Goal: Task Accomplishment & Management: Use online tool/utility

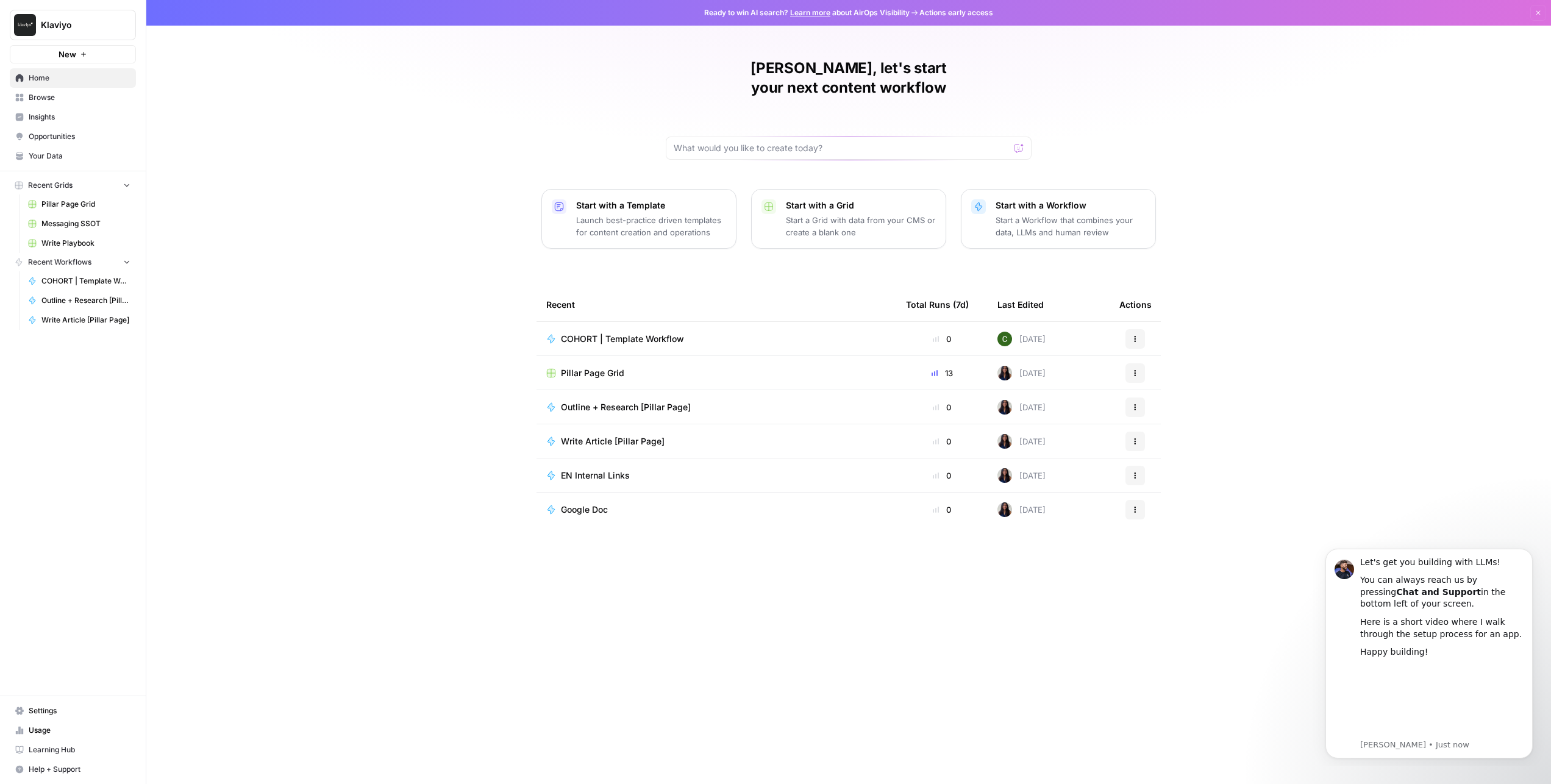
click at [678, 367] on div "Pillar Page Grid" at bounding box center [716, 373] width 340 height 12
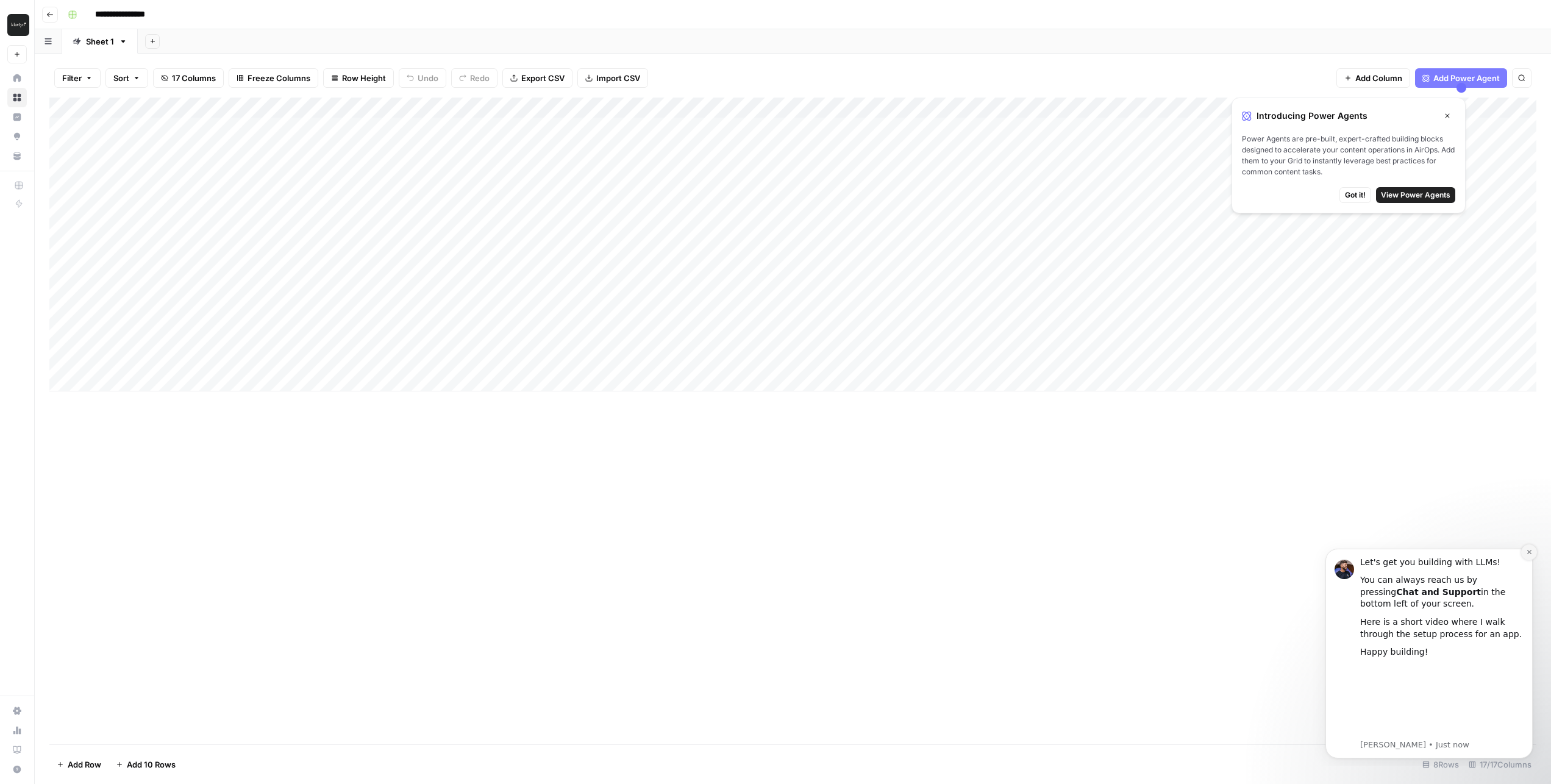
click at [1529, 555] on button "Dismiss notification" at bounding box center [1529, 552] width 16 height 16
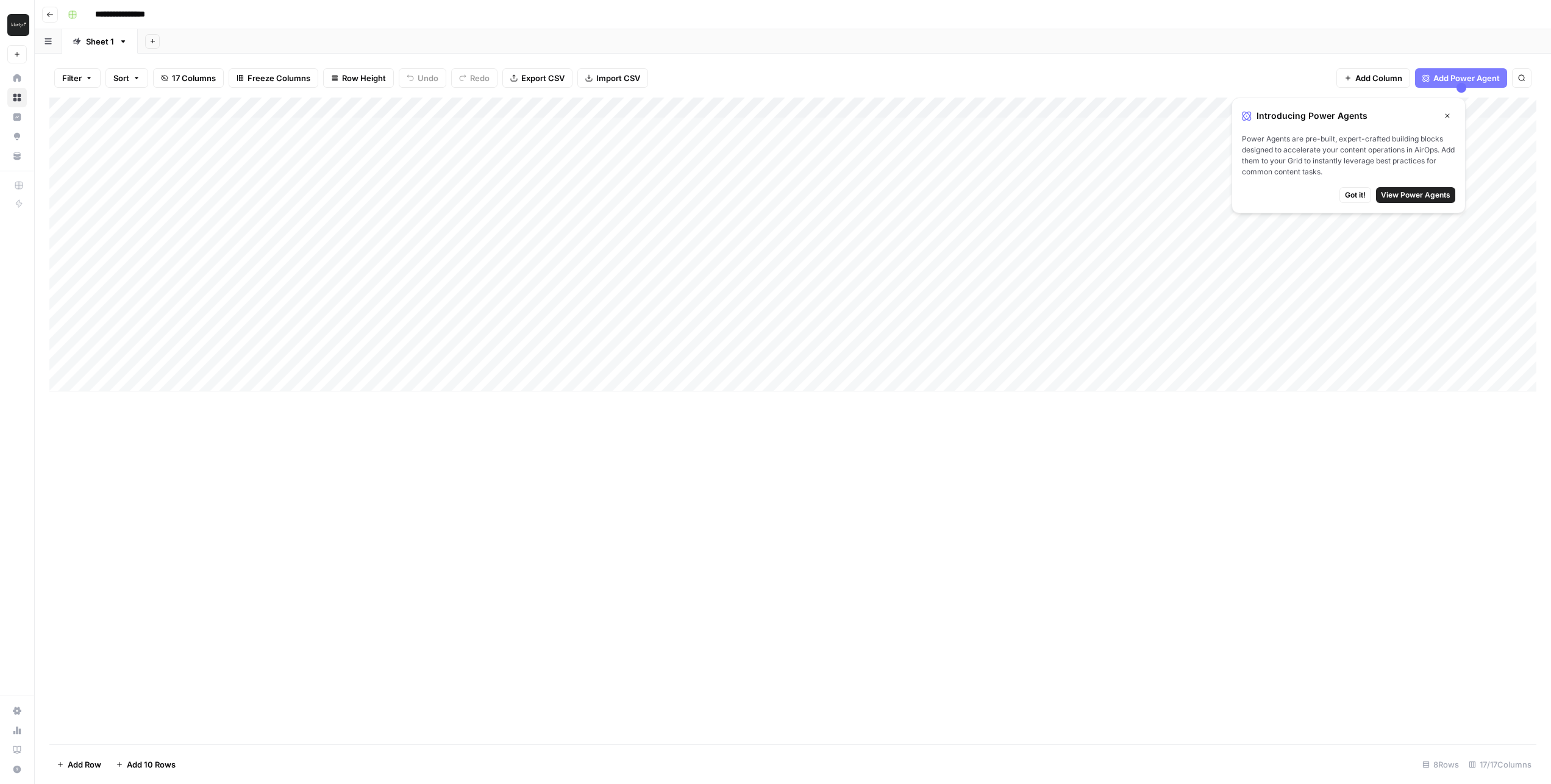
click at [1090, 569] on div "Add Column" at bounding box center [792, 421] width 1487 height 647
drag, startPoint x: 1353, startPoint y: 198, endPoint x: 1312, endPoint y: 205, distance: 41.6
click at [1353, 198] on span "Got it!" at bounding box center [1356, 195] width 21 height 11
click at [484, 111] on div "Add Column" at bounding box center [792, 244] width 1487 height 294
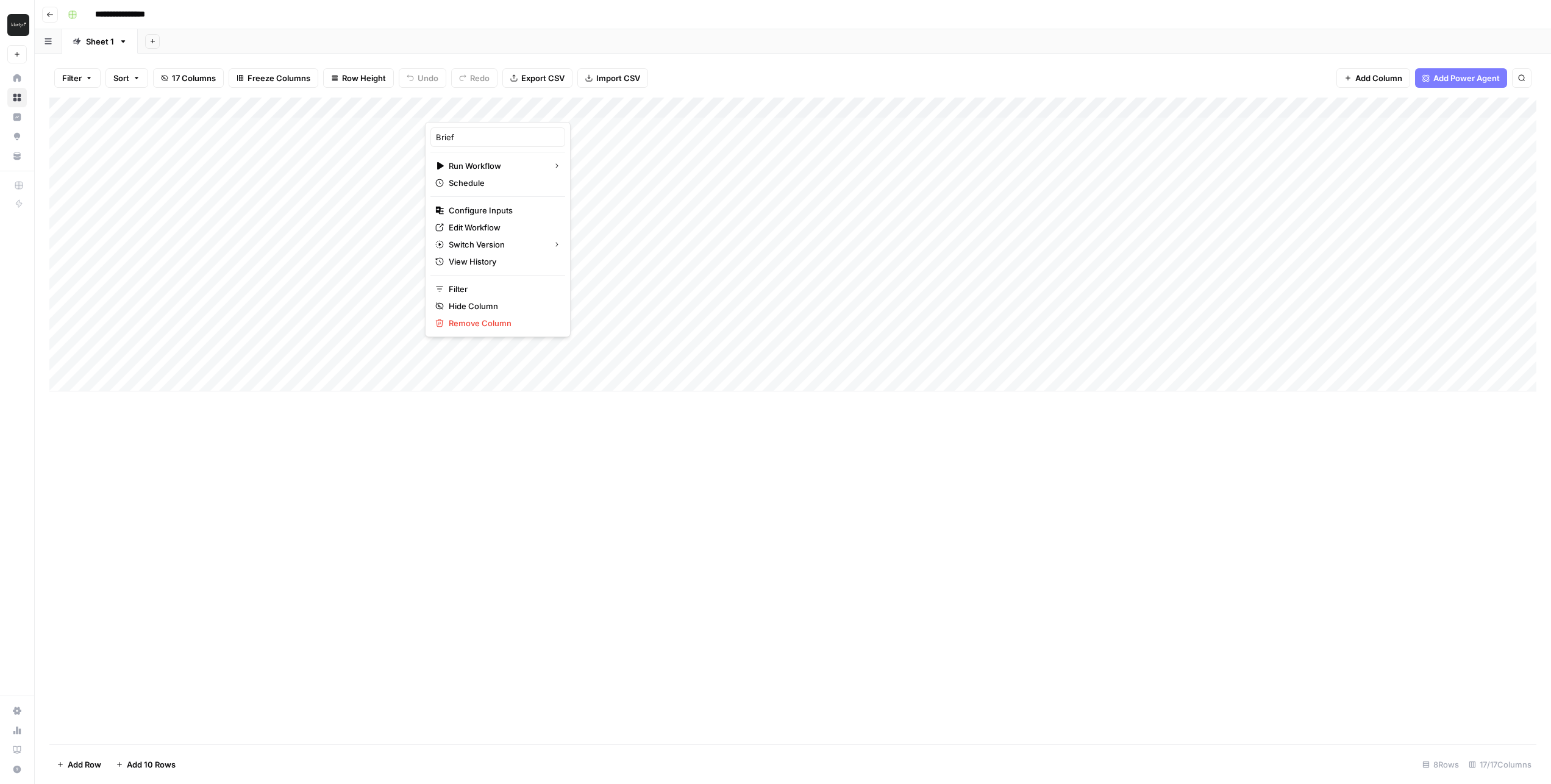
click at [588, 456] on div "Add Column" at bounding box center [792, 421] width 1487 height 647
click at [589, 437] on div "Add Column" at bounding box center [792, 421] width 1487 height 647
click at [652, 380] on div "Add Column" at bounding box center [792, 244] width 1487 height 294
click at [629, 481] on div "Add Column" at bounding box center [792, 421] width 1487 height 647
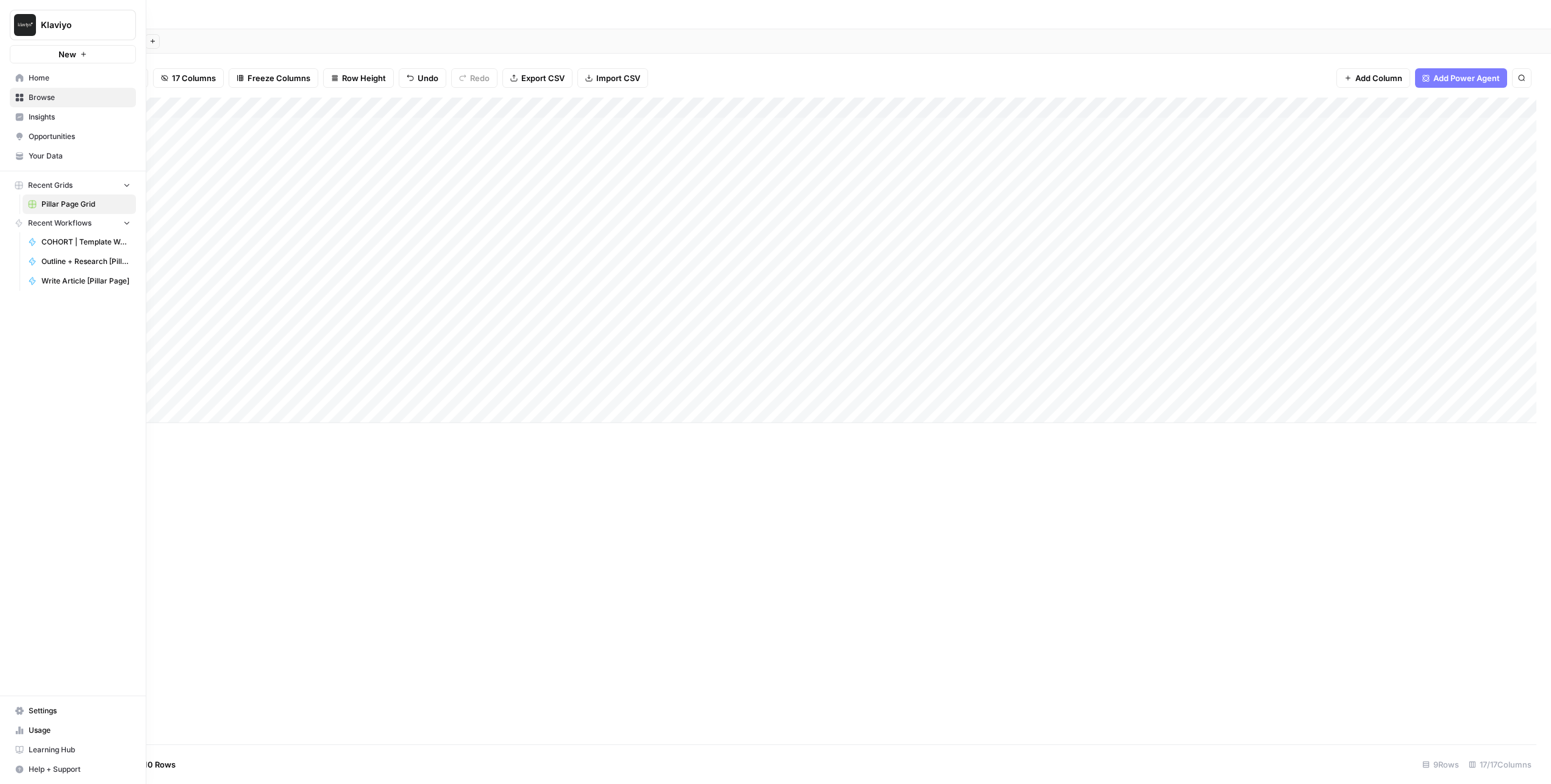
click at [33, 106] on link "Browse" at bounding box center [73, 97] width 126 height 19
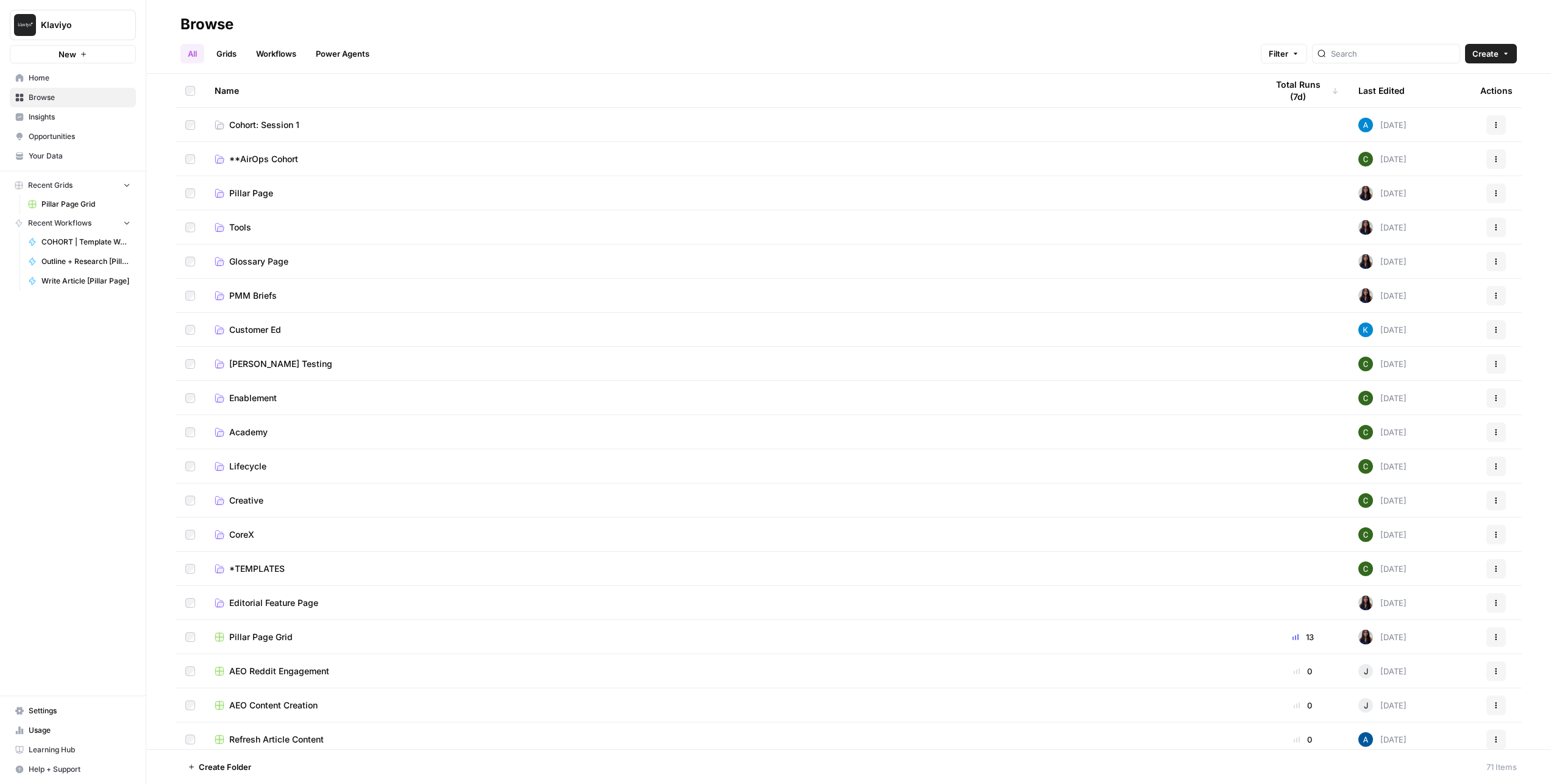
click at [304, 399] on link "Enablement" at bounding box center [731, 398] width 1033 height 12
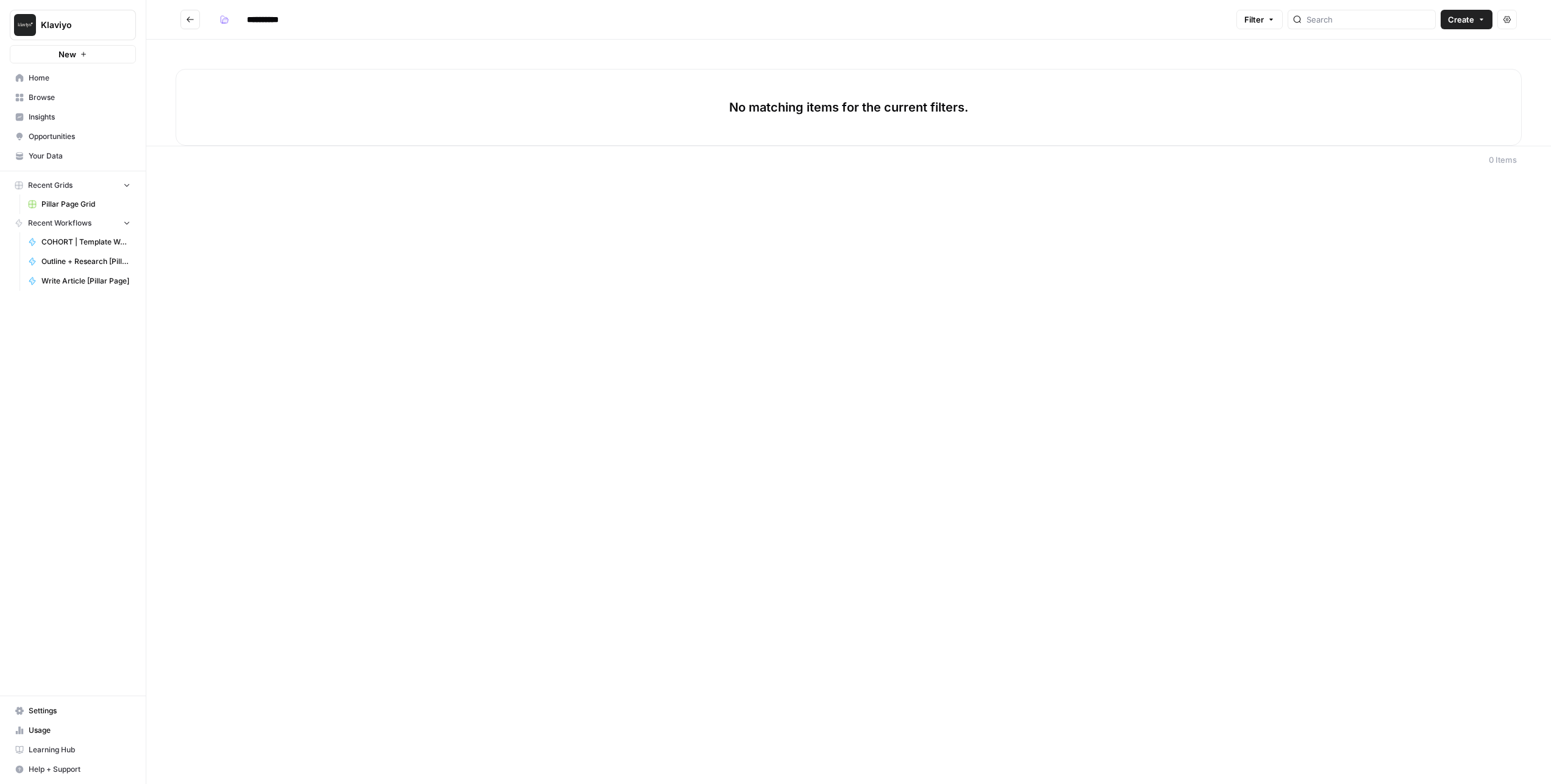
click at [189, 16] on icon "Go back" at bounding box center [190, 19] width 8 height 8
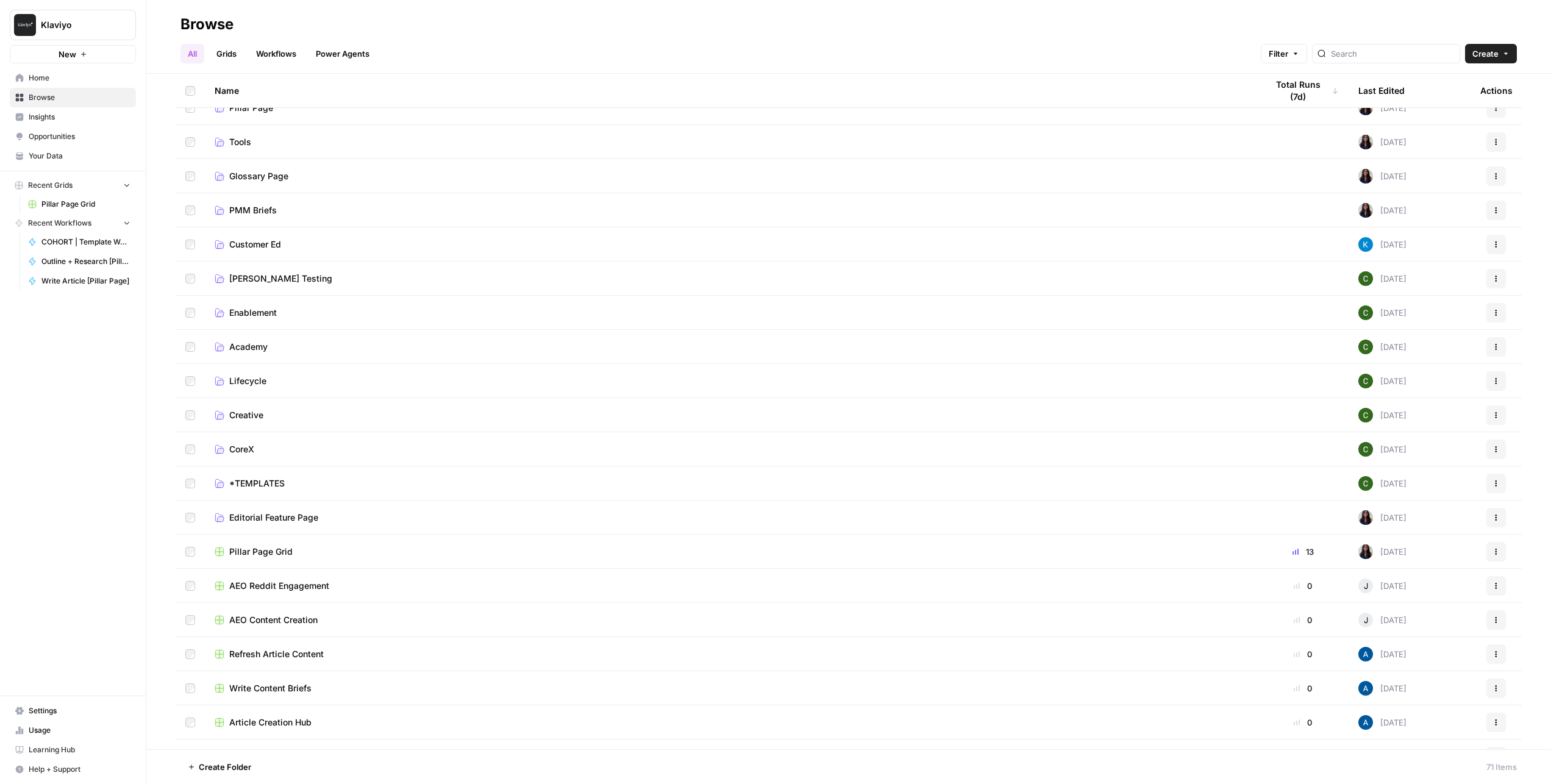
scroll to position [94, 0]
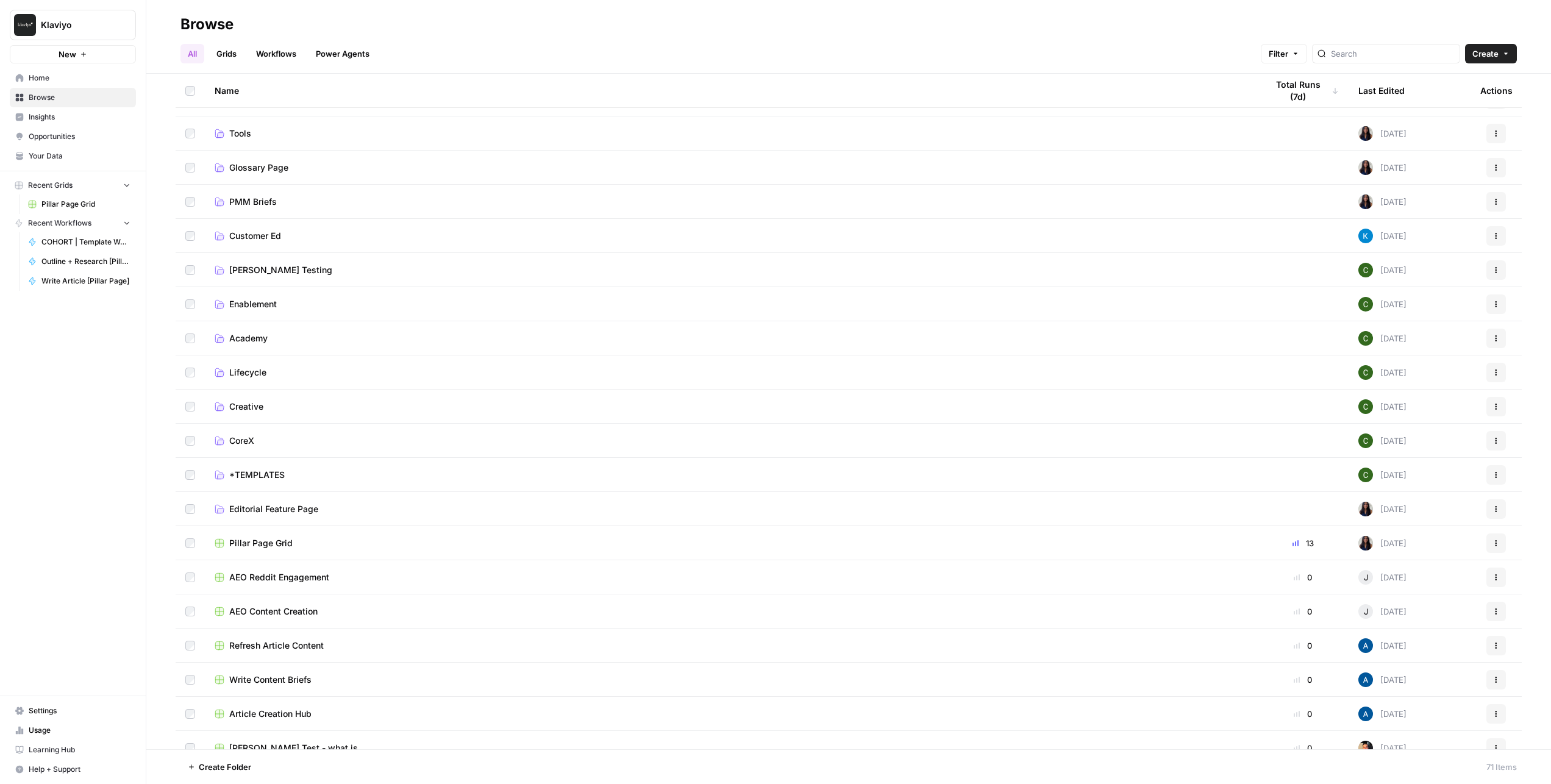
click at [271, 45] on link "Workflows" at bounding box center [276, 54] width 55 height 19
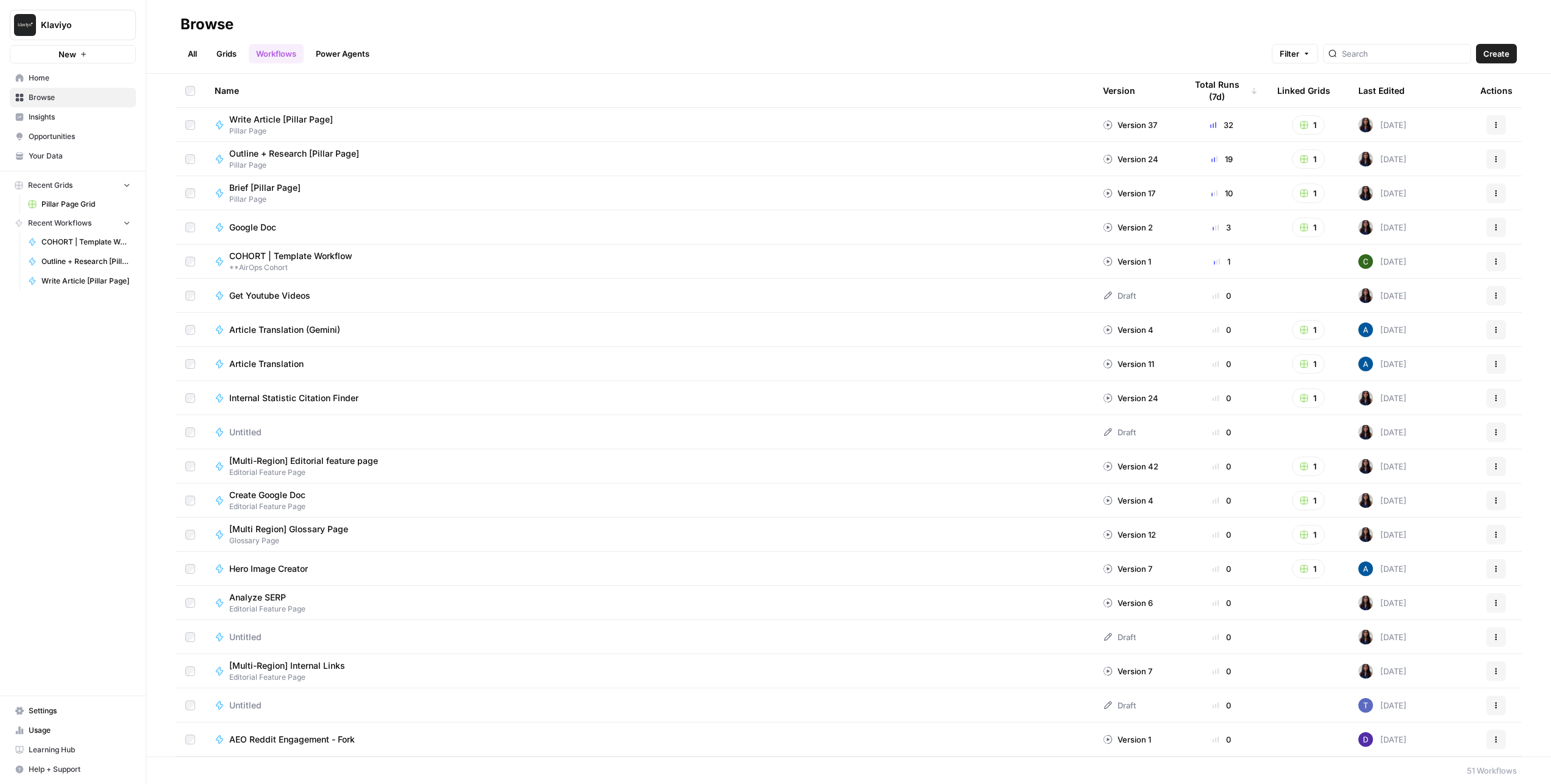
click at [233, 49] on link "Grids" at bounding box center [226, 54] width 35 height 19
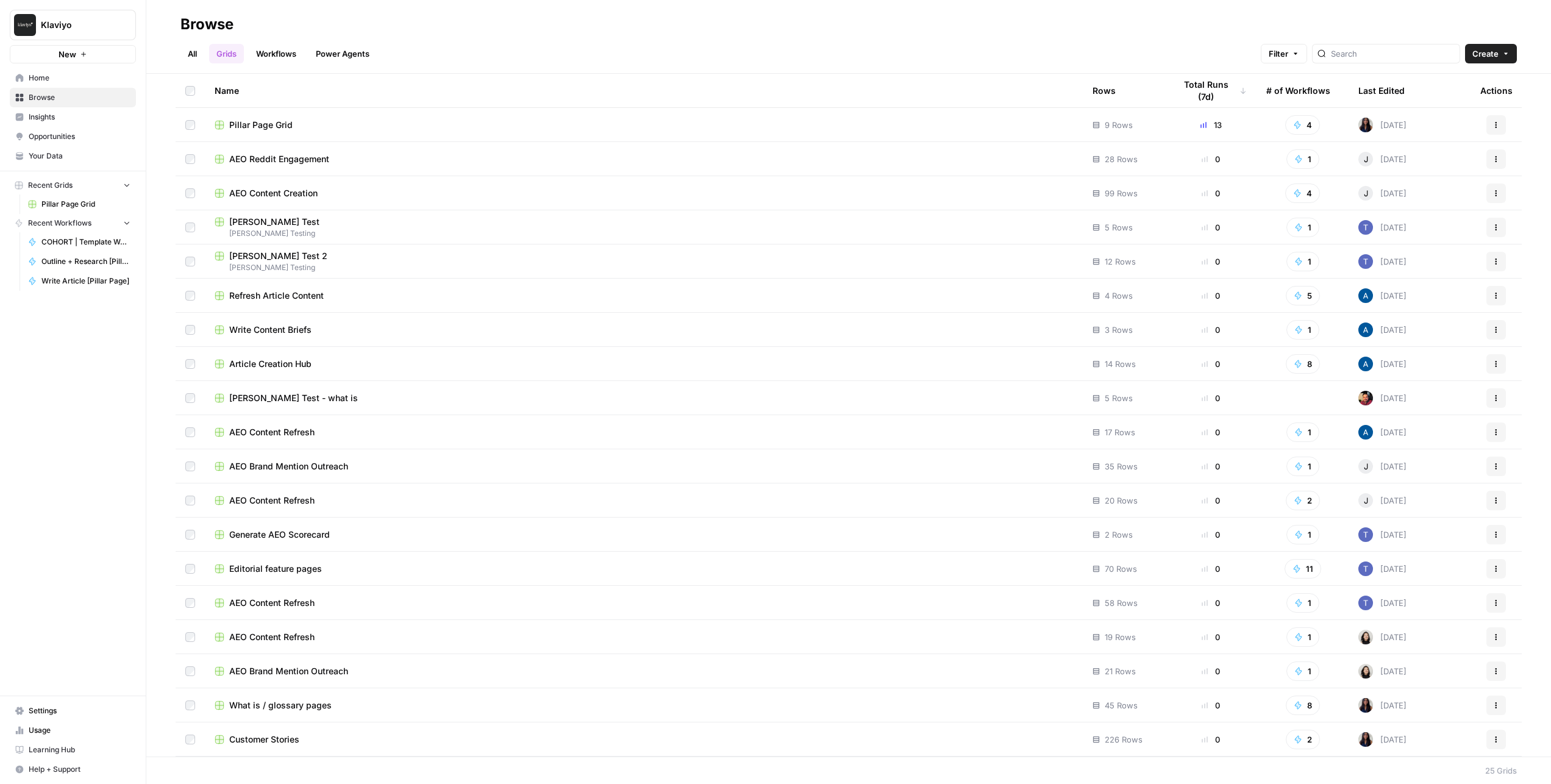
click at [334, 127] on div "Pillar Page Grid" at bounding box center [644, 125] width 858 height 12
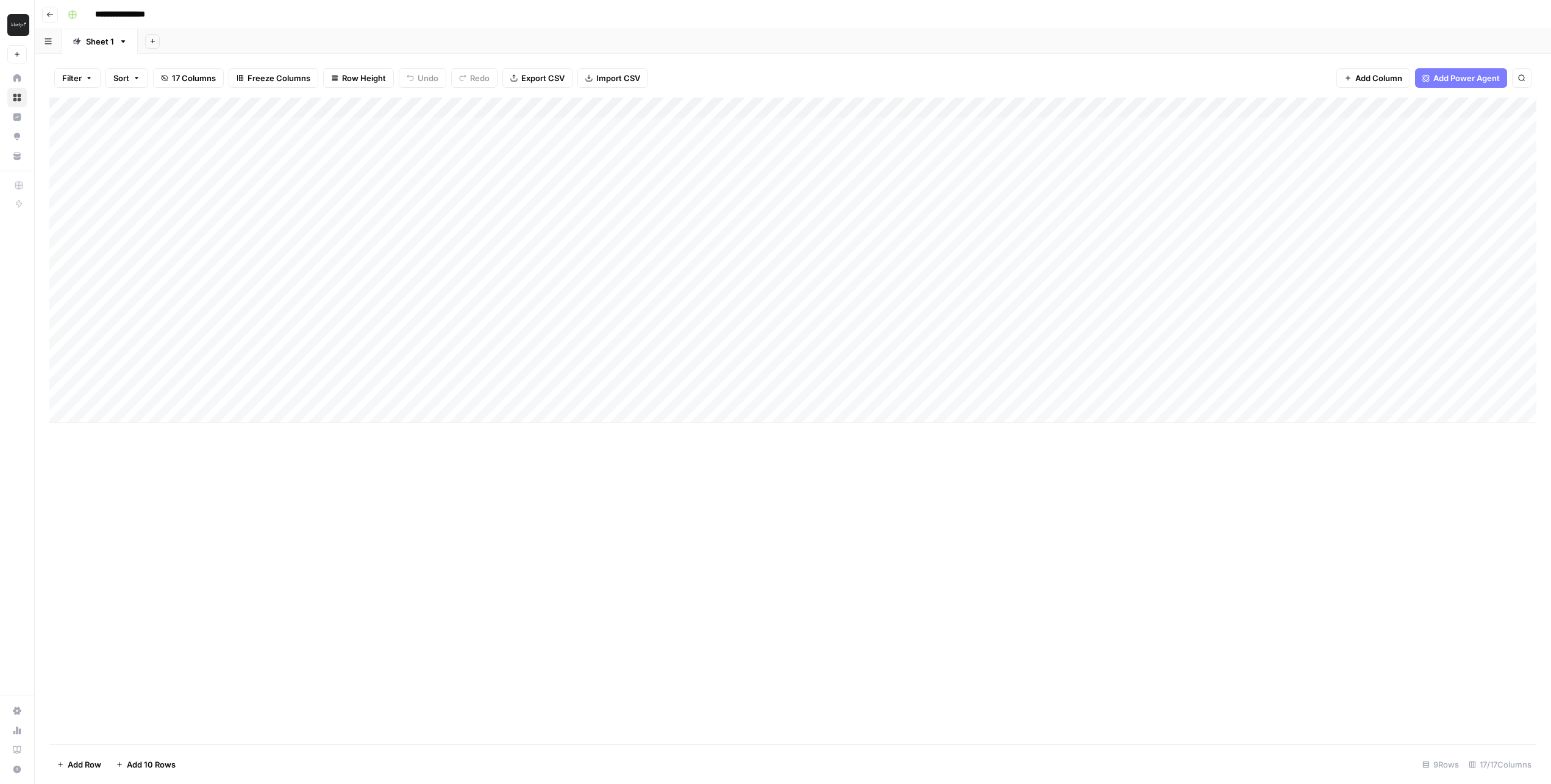
click at [282, 107] on div "Add Column" at bounding box center [792, 260] width 1487 height 325
click at [168, 195] on div "Add Column" at bounding box center [792, 260] width 1487 height 325
click at [324, 516] on div "Add Column" at bounding box center [792, 421] width 1487 height 647
click at [297, 484] on div "Add Column" at bounding box center [792, 421] width 1487 height 647
click at [200, 364] on div "Add Column" at bounding box center [792, 260] width 1487 height 325
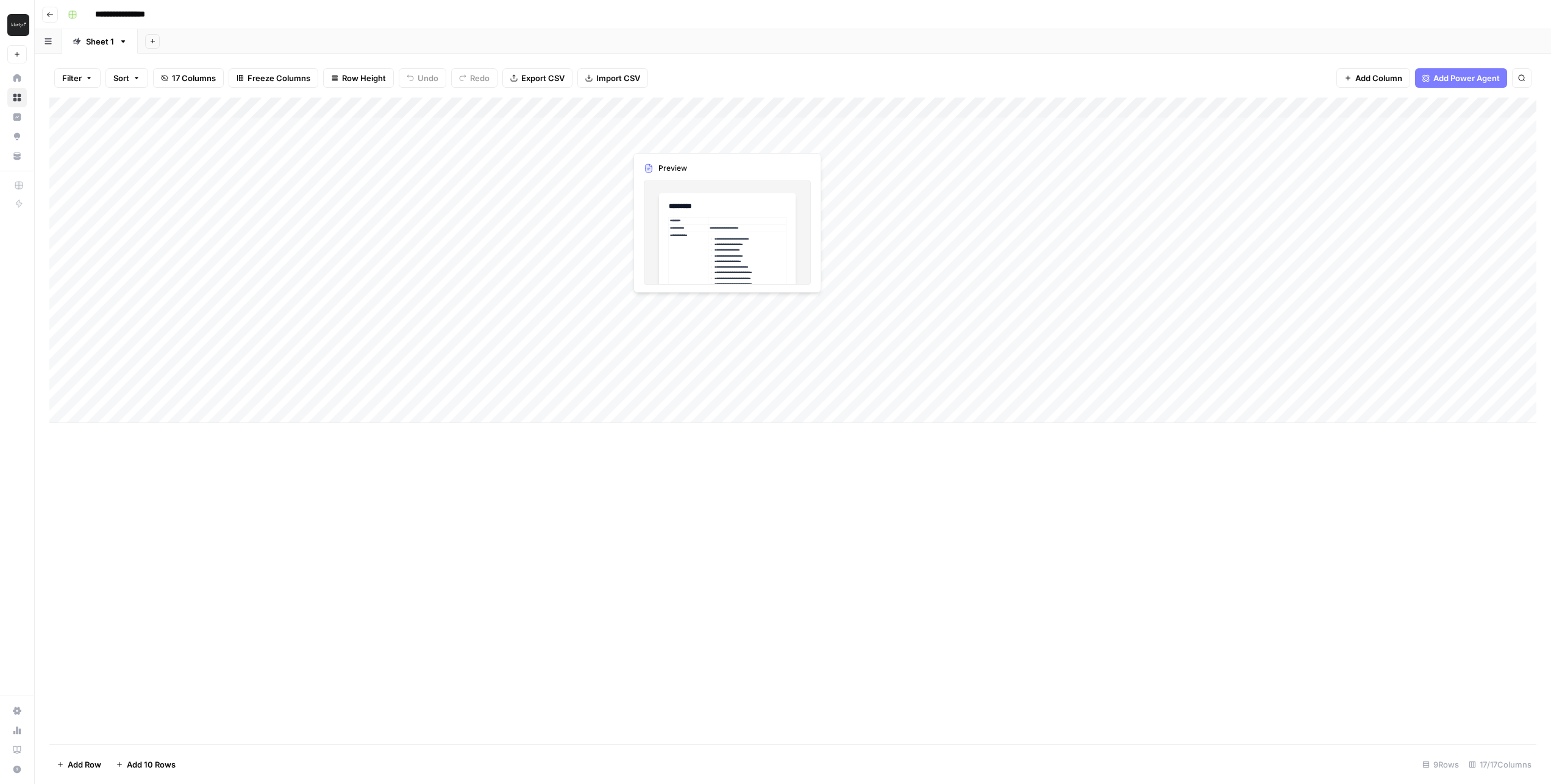
click at [679, 135] on div "Add Column" at bounding box center [792, 260] width 1487 height 325
click at [725, 129] on div "Add Column" at bounding box center [792, 260] width 1487 height 325
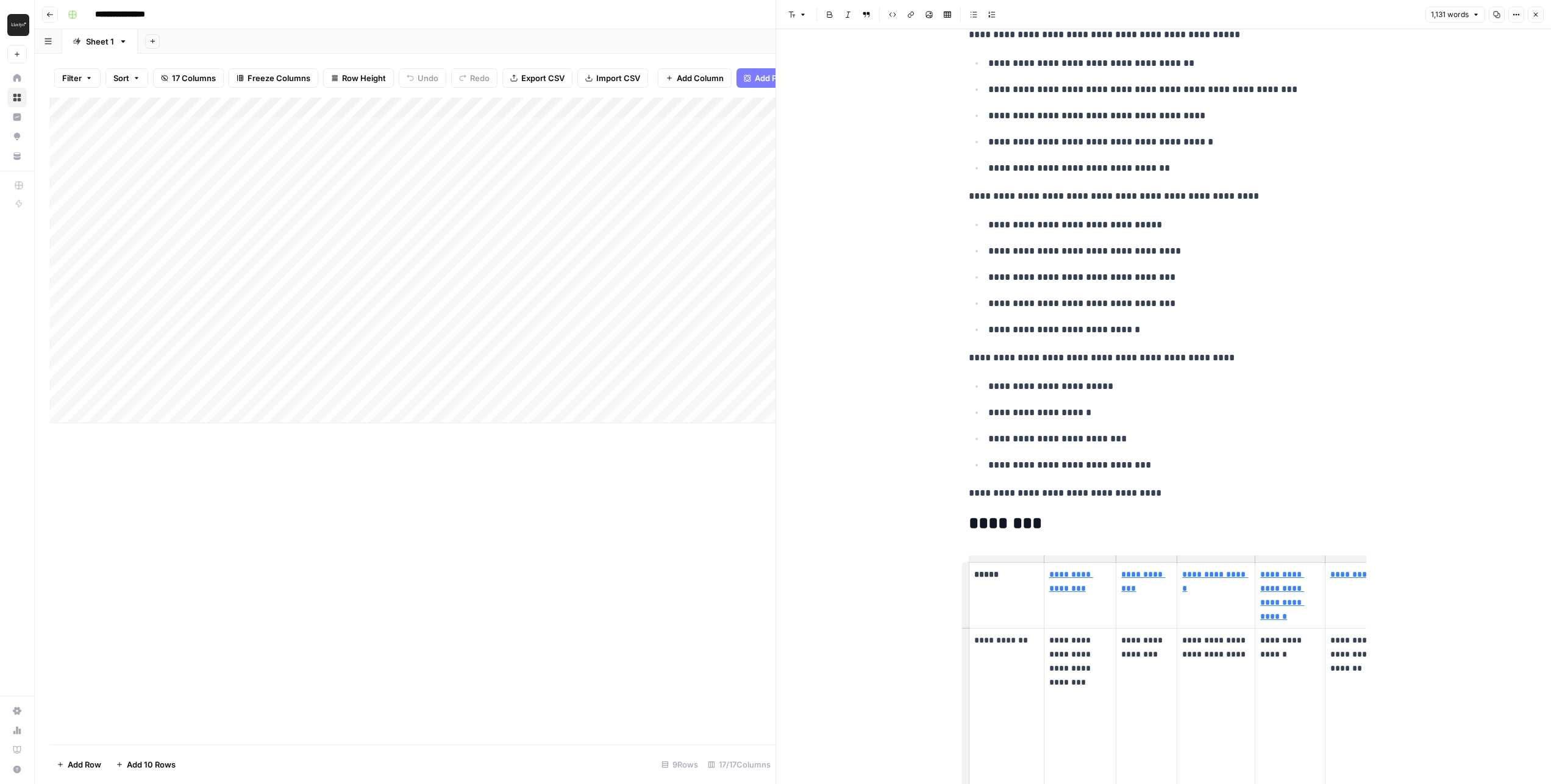
scroll to position [749, 0]
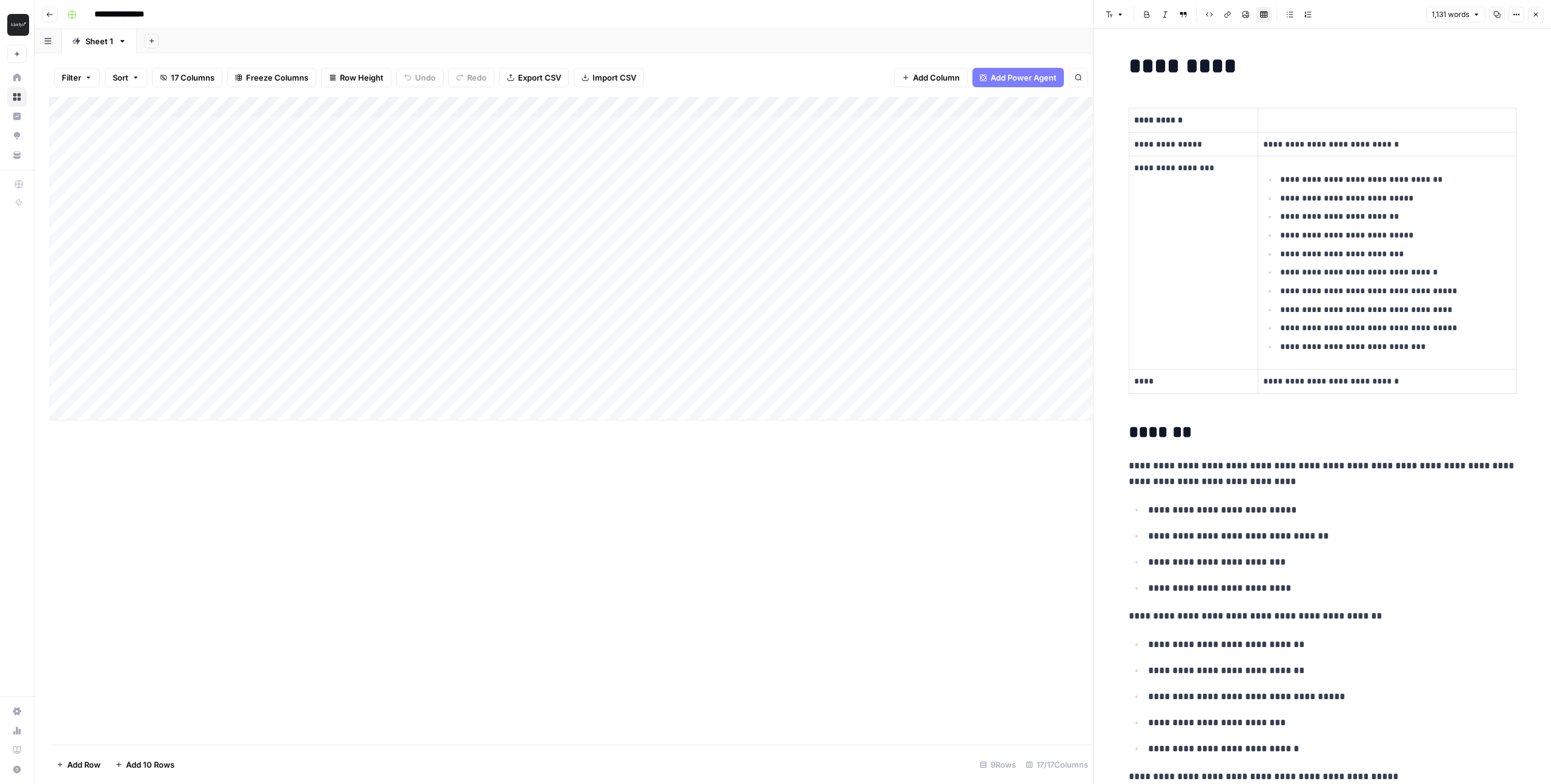
click at [636, 447] on div "Add Column" at bounding box center [571, 420] width 1044 height 647
click at [916, 16] on icon "button" at bounding box center [1536, 15] width 7 height 7
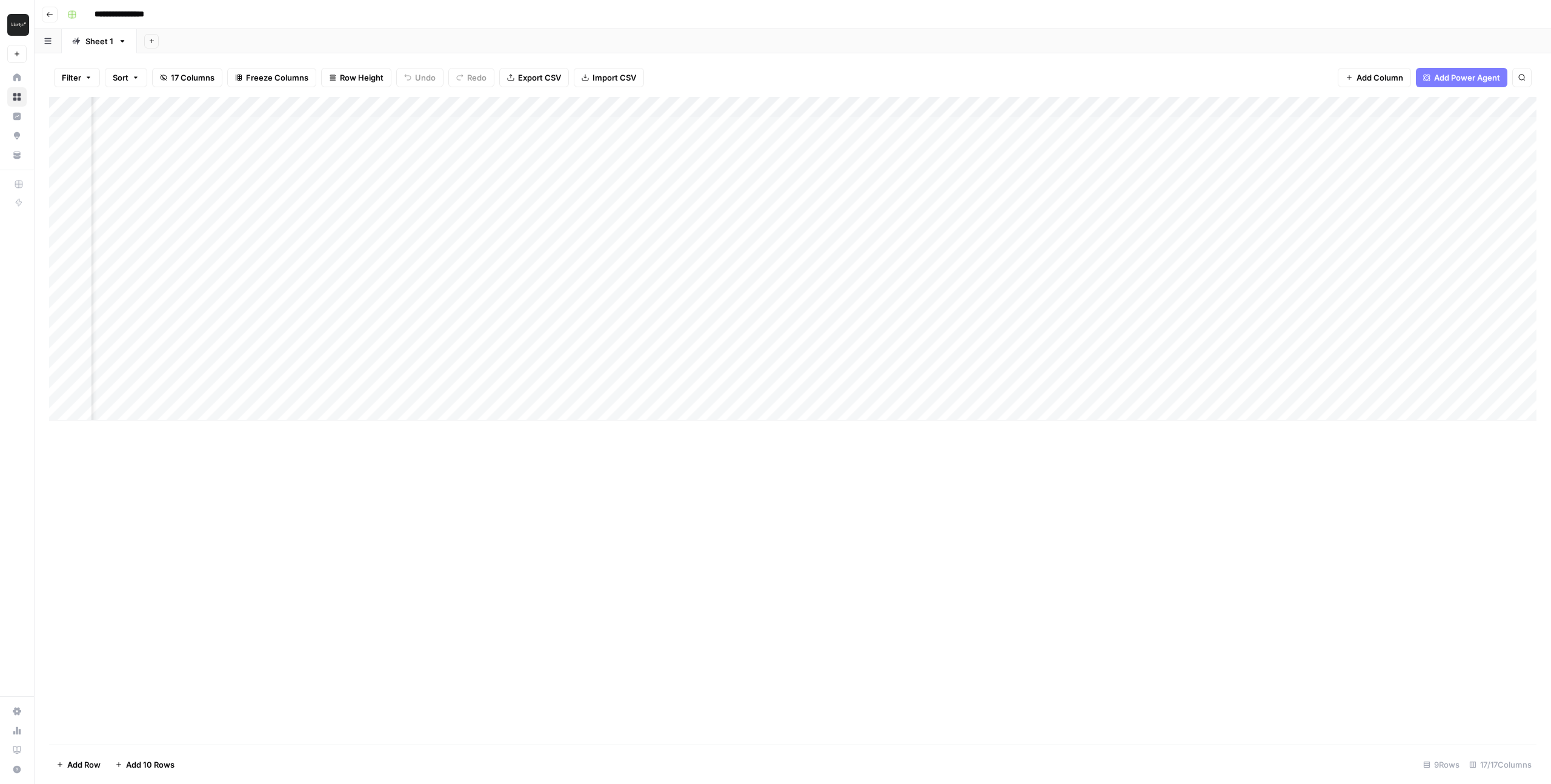
scroll to position [0, 550]
click at [1285, 157] on div "Add Column" at bounding box center [792, 258] width 1487 height 323
click at [1332, 159] on div "Add Column" at bounding box center [792, 258] width 1487 height 323
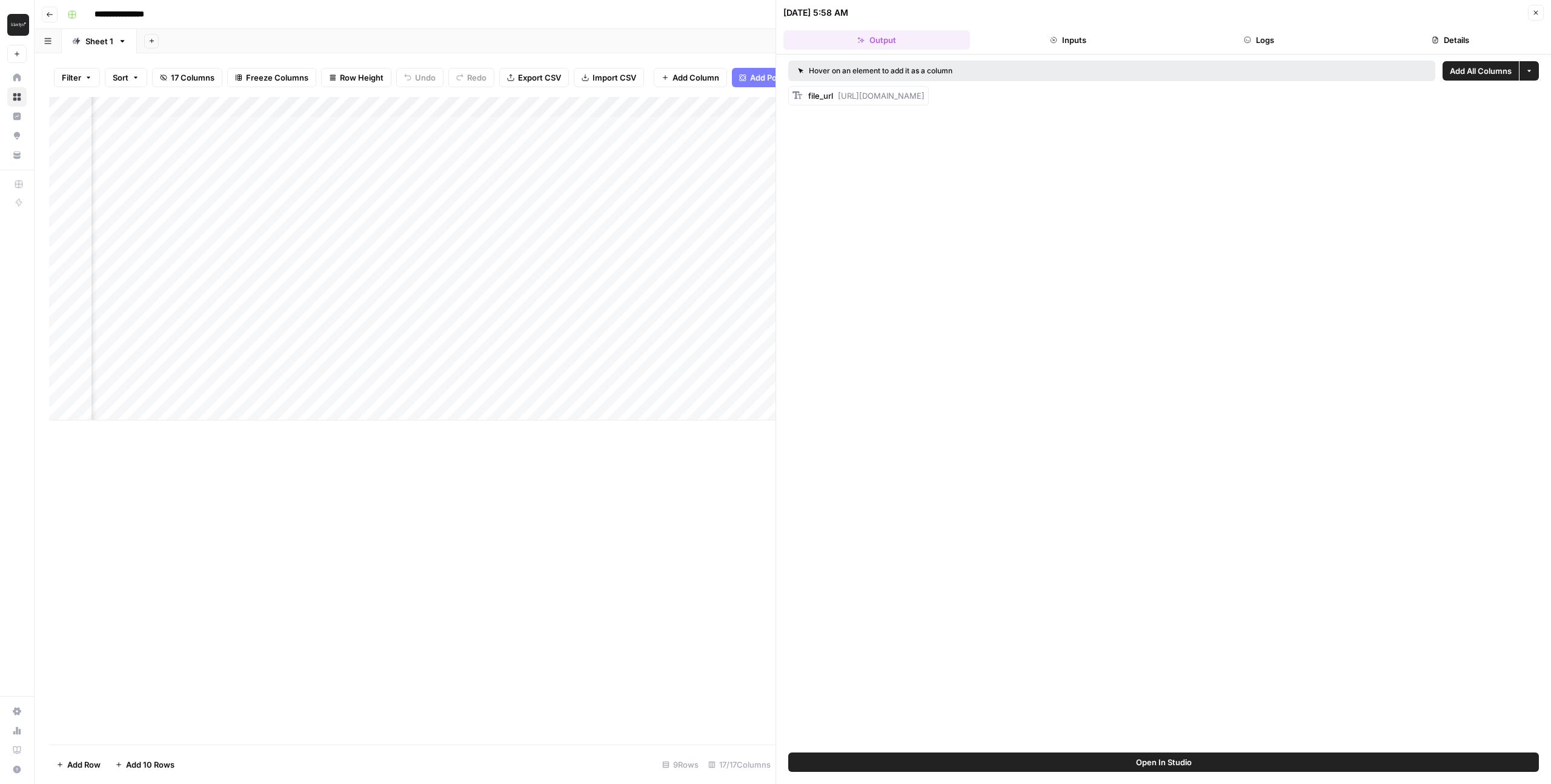
click at [902, 87] on div "file_url https://docs.google.com/document/d/13n1IxU9mtDRd5bXI9gxsBKwFp1Dk-wx2R1…" at bounding box center [858, 96] width 140 height 19
drag, startPoint x: 1069, startPoint y: 103, endPoint x: 1055, endPoint y: 96, distance: 15.7
click at [929, 97] on div "file_url https://docs.google.com/document/d/13n1IxU9mtDRd5bXI9gxsBKwFp1Dk-wx2R1…" at bounding box center [858, 96] width 140 height 19
click at [925, 96] on span "https://docs.google.com/document/d/13n1IxU9mtDRd5bXI9gxsBKwFp1Dk-wx2R1-4TxBHMmY…" at bounding box center [881, 95] width 86 height 10
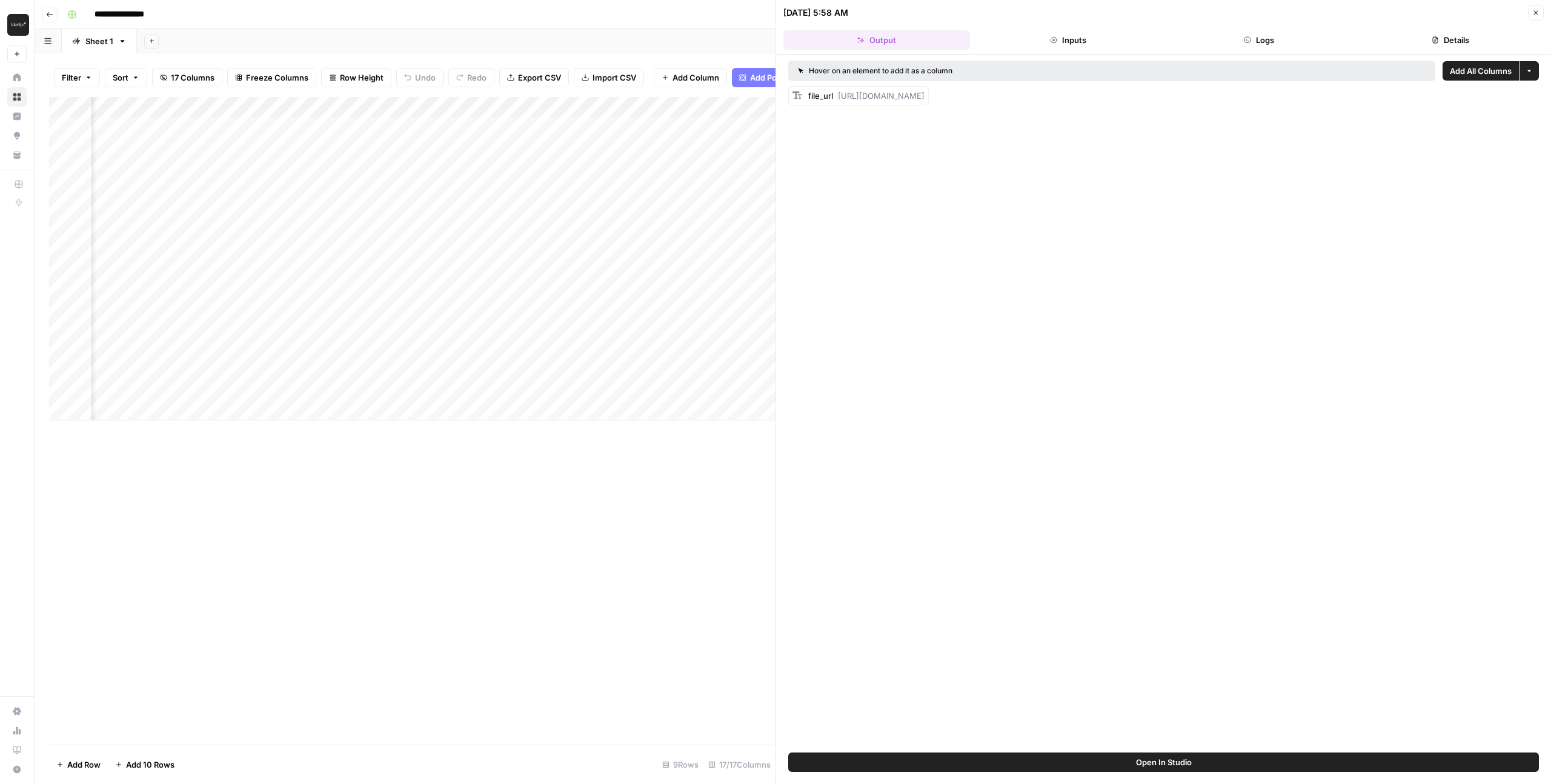
click at [925, 96] on span "https://docs.google.com/document/d/13n1IxU9mtDRd5bXI9gxsBKwFp1Dk-wx2R1-4TxBHMmY…" at bounding box center [881, 95] width 86 height 10
click at [822, 97] on span "file_url" at bounding box center [821, 95] width 25 height 10
drag, startPoint x: 840, startPoint y: 97, endPoint x: 1087, endPoint y: 128, distance: 248.9
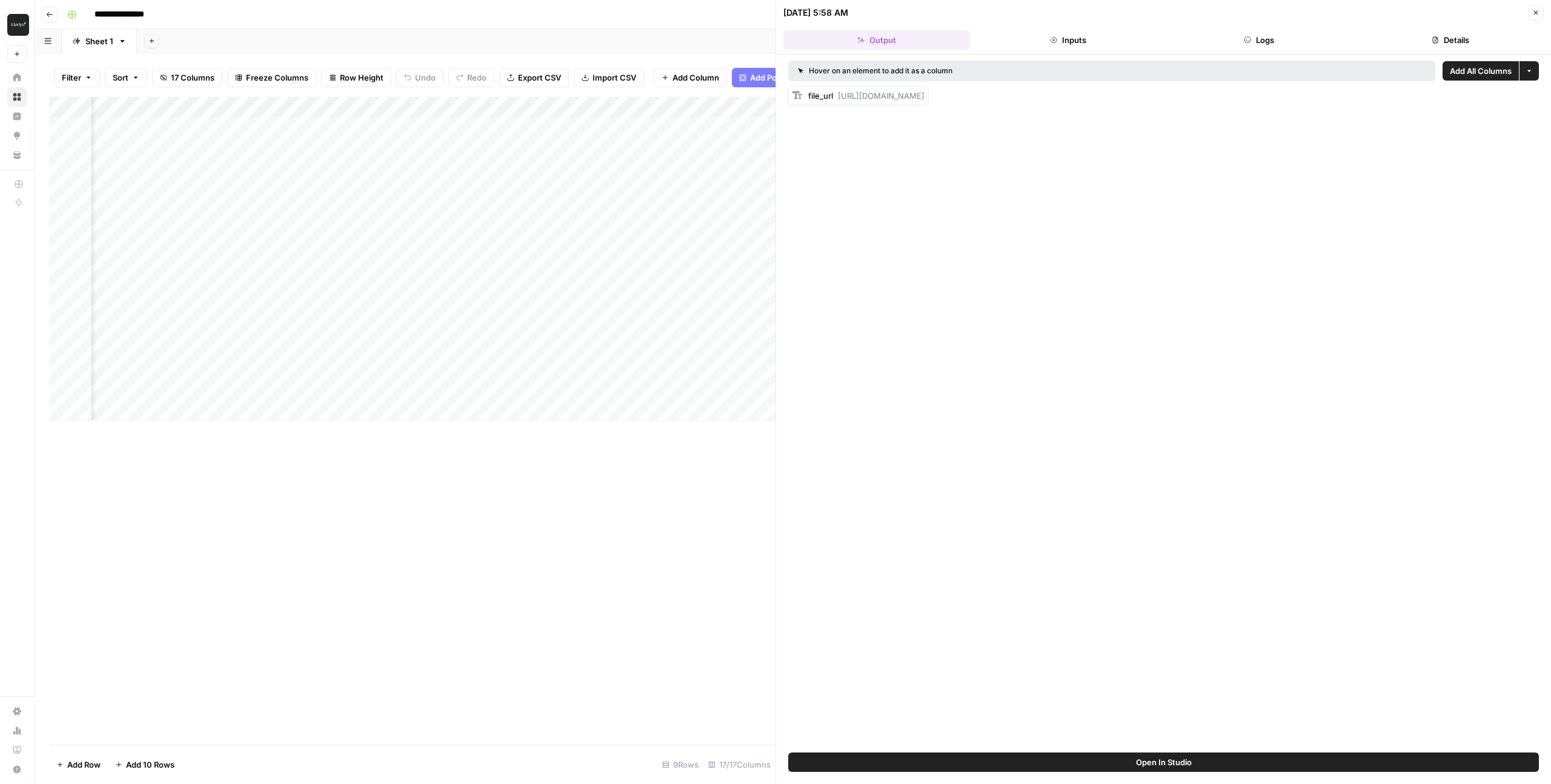
click at [1087, 128] on div "Hover on an element to add it as a column Add All Columns More options file_url…" at bounding box center [1163, 403] width 775 height 698
copy span "https://docs.google.com/document/d/13n1IxU9mtDRd5bXI9gxsBKwFp1Dk-wx2R1-4TxBHMmY…"
